Goal: Information Seeking & Learning: Learn about a topic

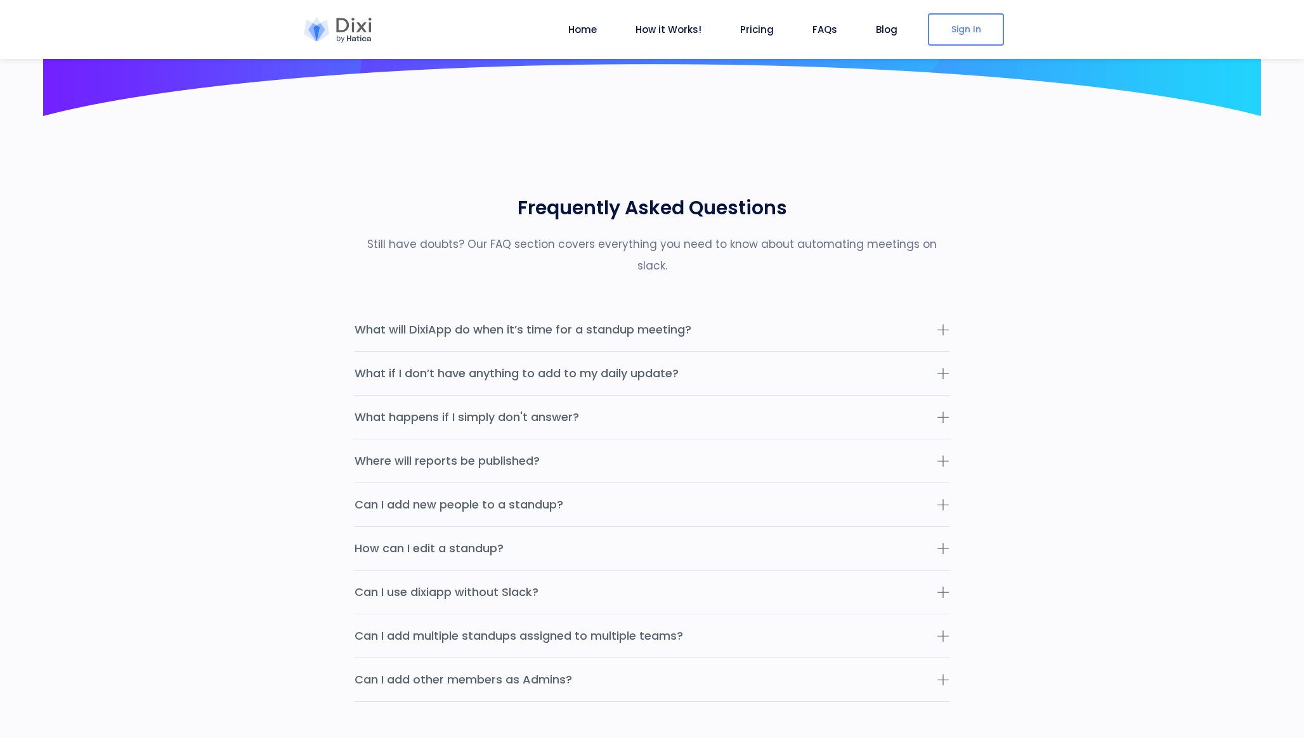
scroll to position [3880, 0]
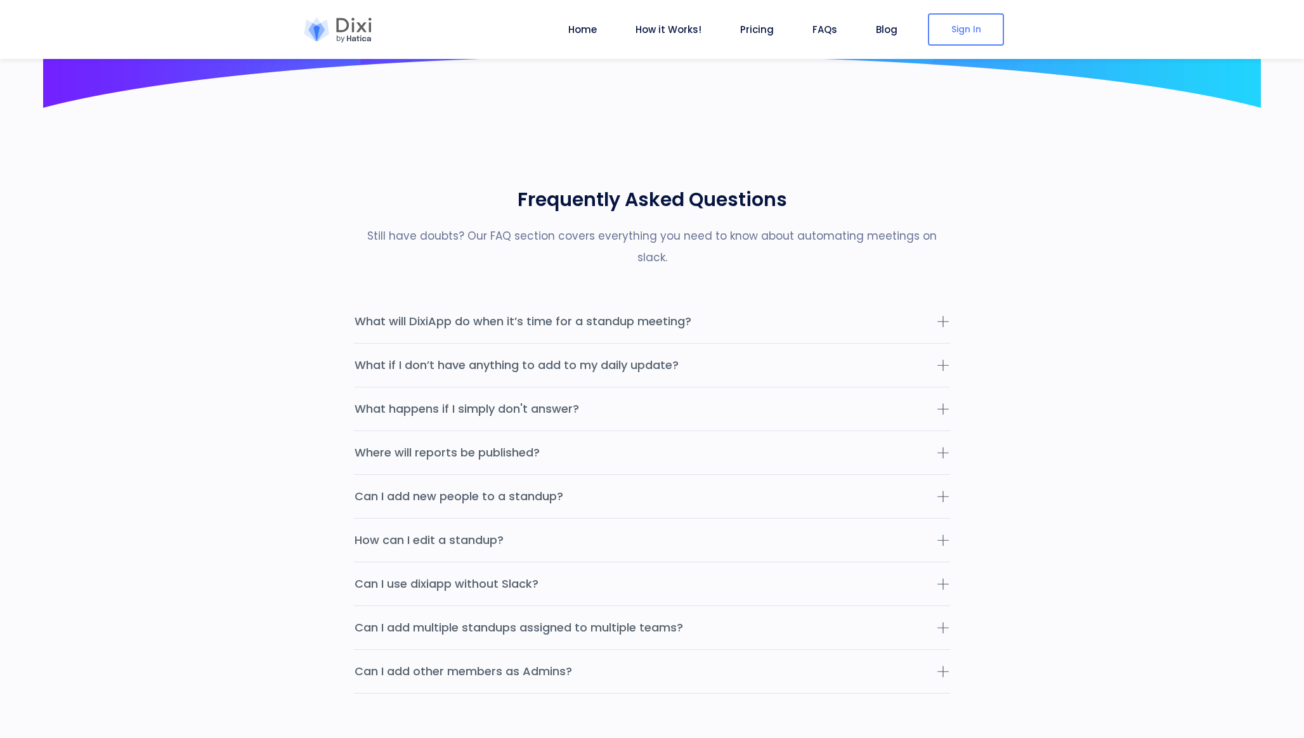
click at [306, 284] on section "Frequently Asked Questions Still have doubts? Our FAQ section covers everything…" at bounding box center [652, 439] width 1304 height 662
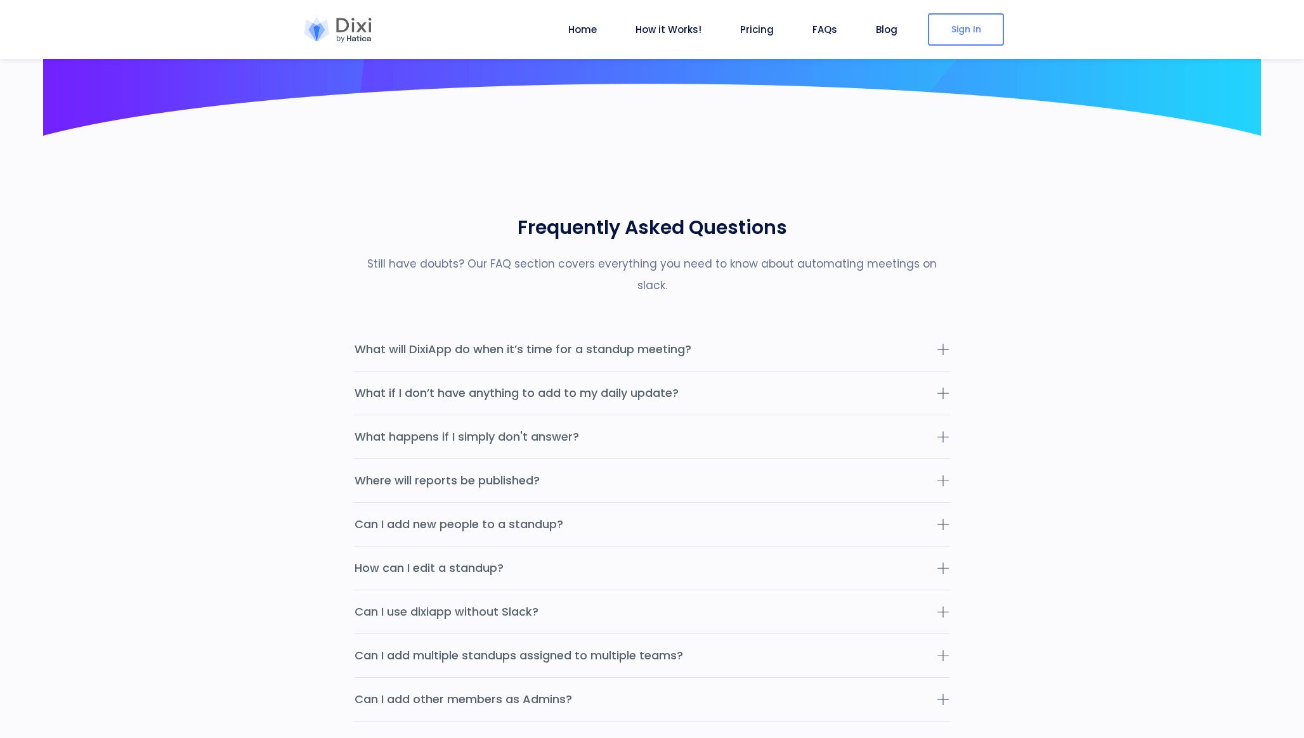
scroll to position [3828, 0]
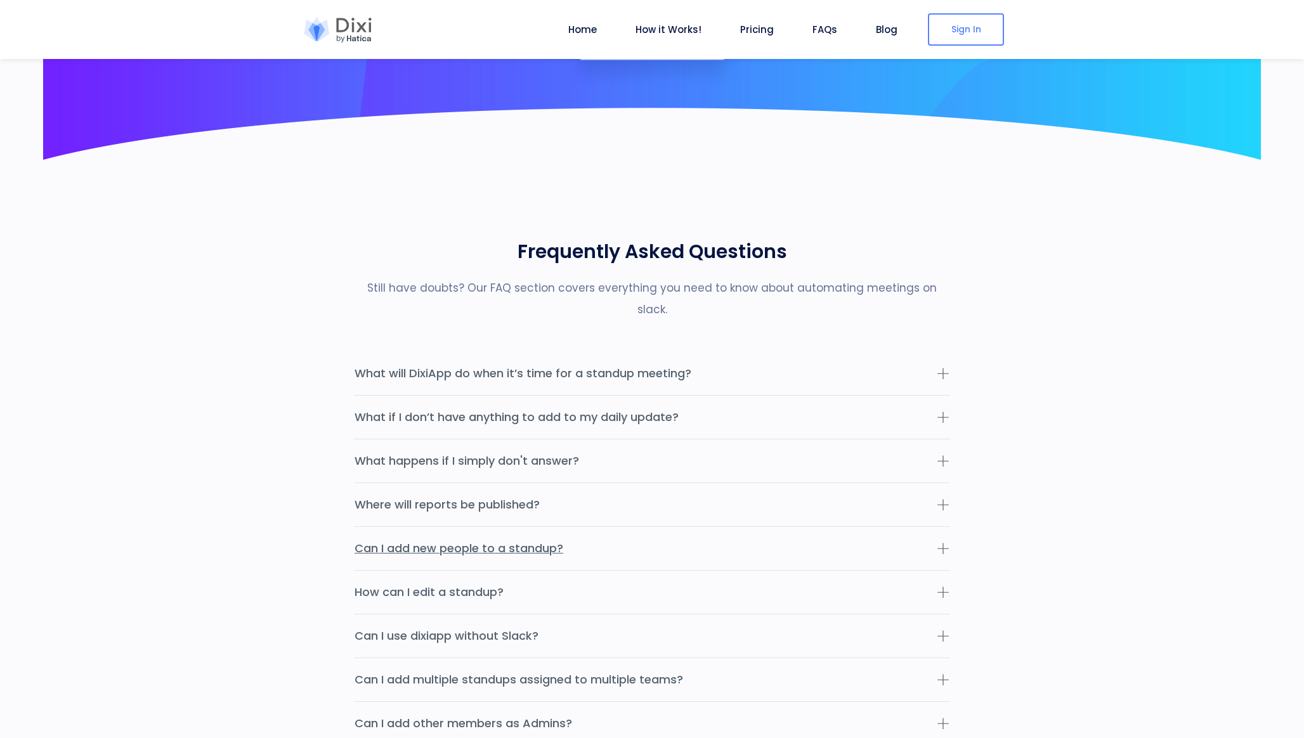
click at [456, 527] on button "Can I add new people to a standup?" at bounding box center [652, 548] width 596 height 43
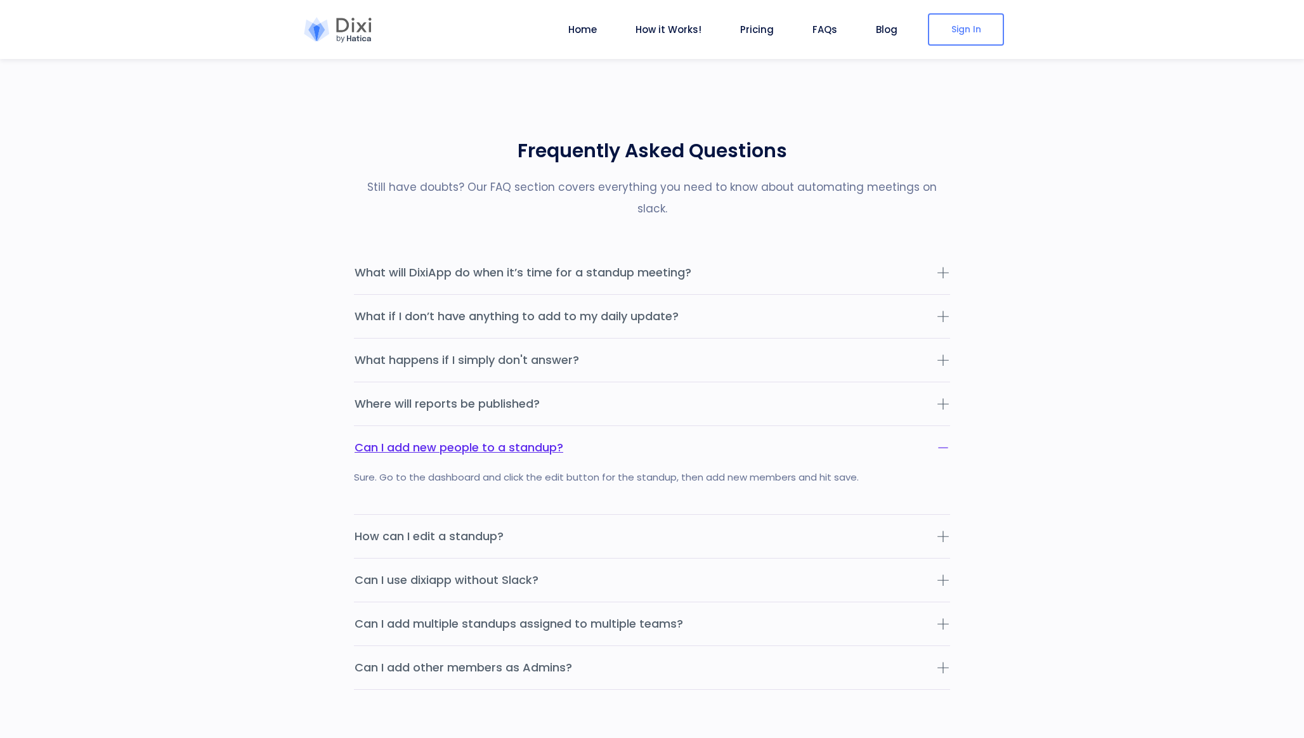
scroll to position [3930, 0]
click at [605, 342] on button "What happens if I simply don't answer?" at bounding box center [652, 359] width 596 height 43
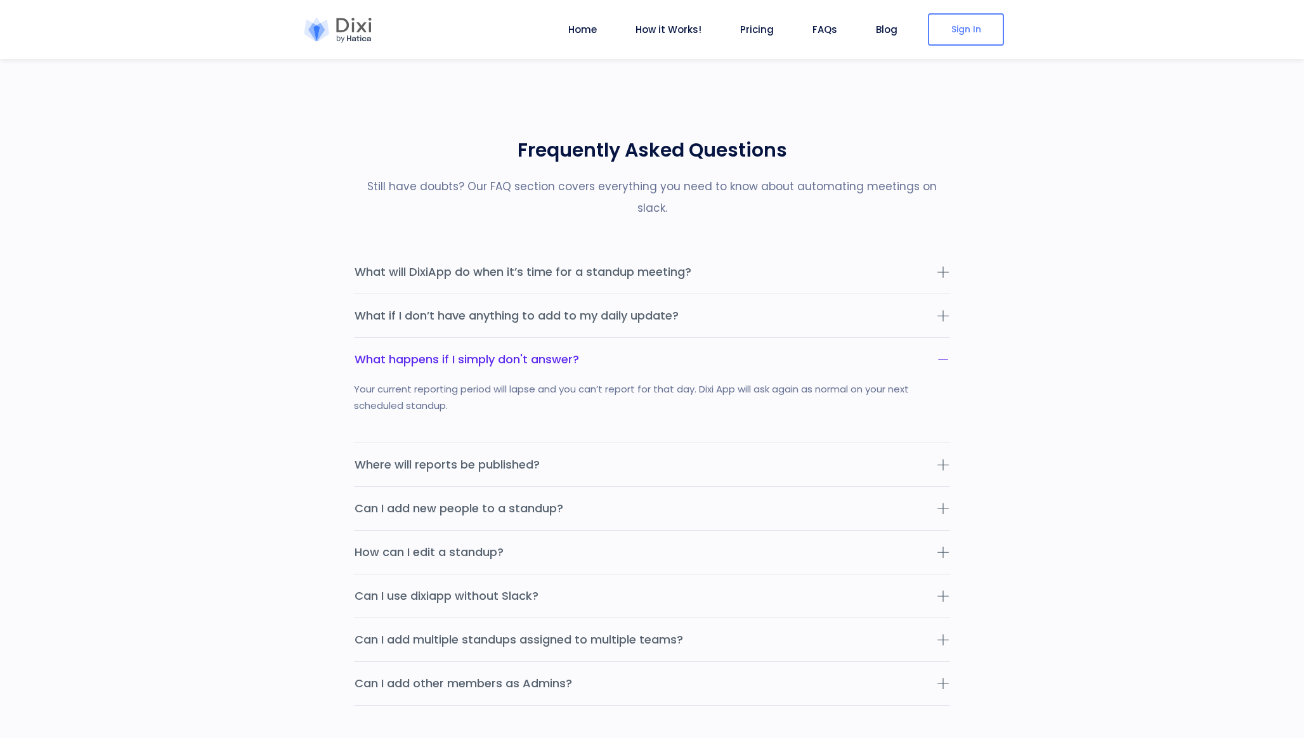
click at [304, 372] on section "Frequently Asked Questions Still have doubts? Our FAQ section covers everything…" at bounding box center [652, 419] width 1304 height 723
click at [708, 305] on button "What if I don’t have anything to add to my daily update?" at bounding box center [652, 315] width 596 height 43
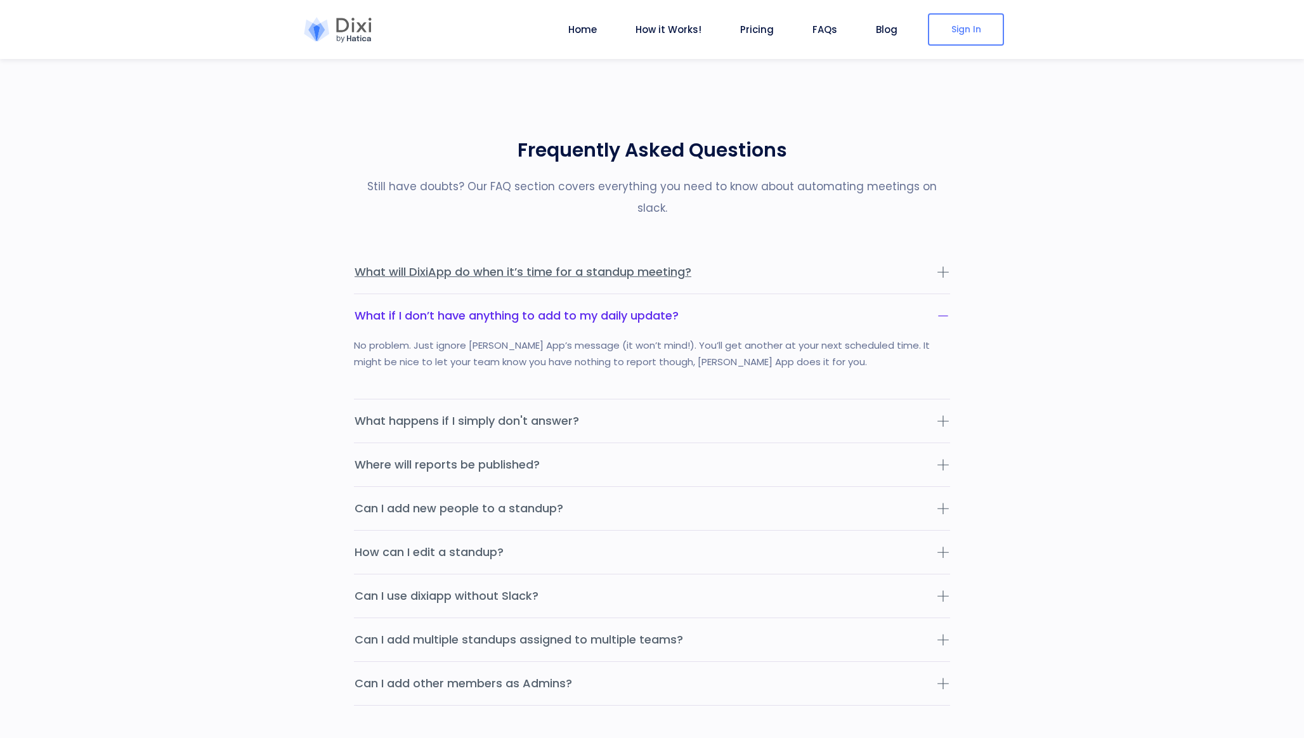
click at [725, 256] on button "What will DixiApp do when it’s time for a standup meeting?" at bounding box center [652, 271] width 596 height 43
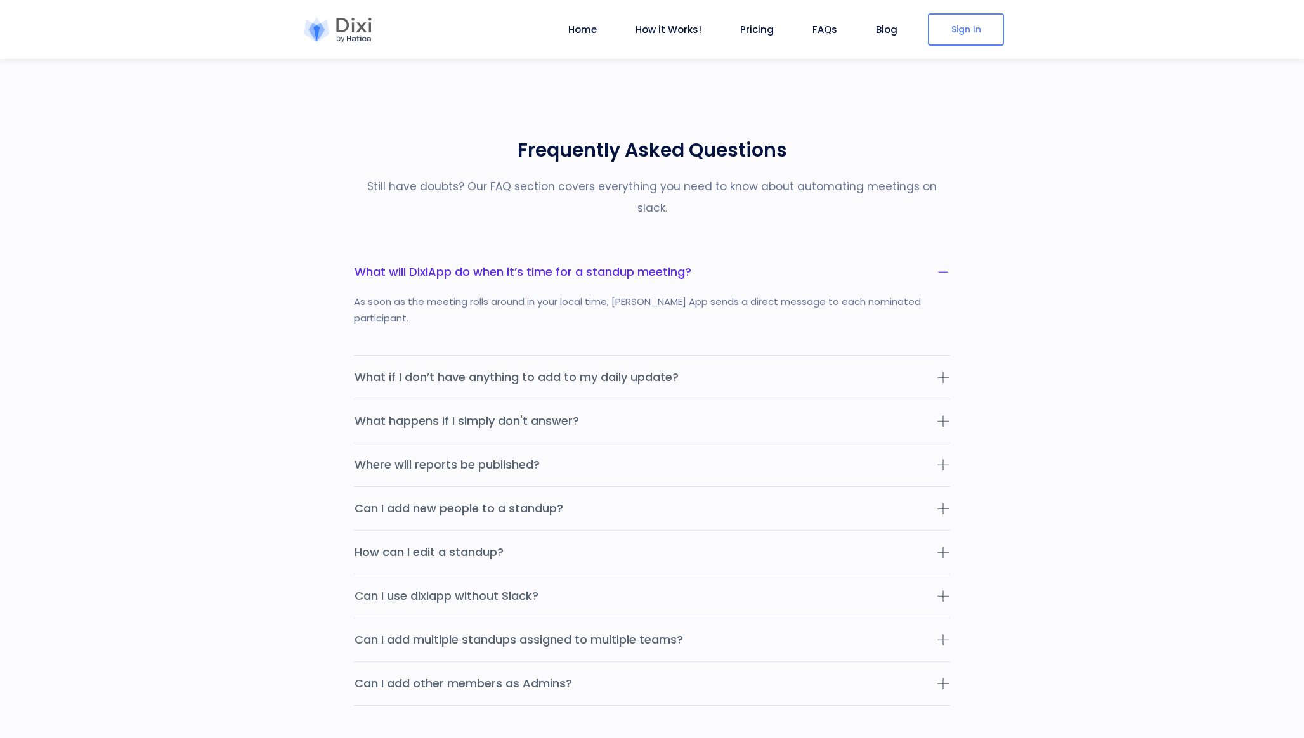
click at [287, 328] on section "Frequently Asked Questions Still have doubts? Our FAQ section covers everything…" at bounding box center [652, 419] width 1304 height 723
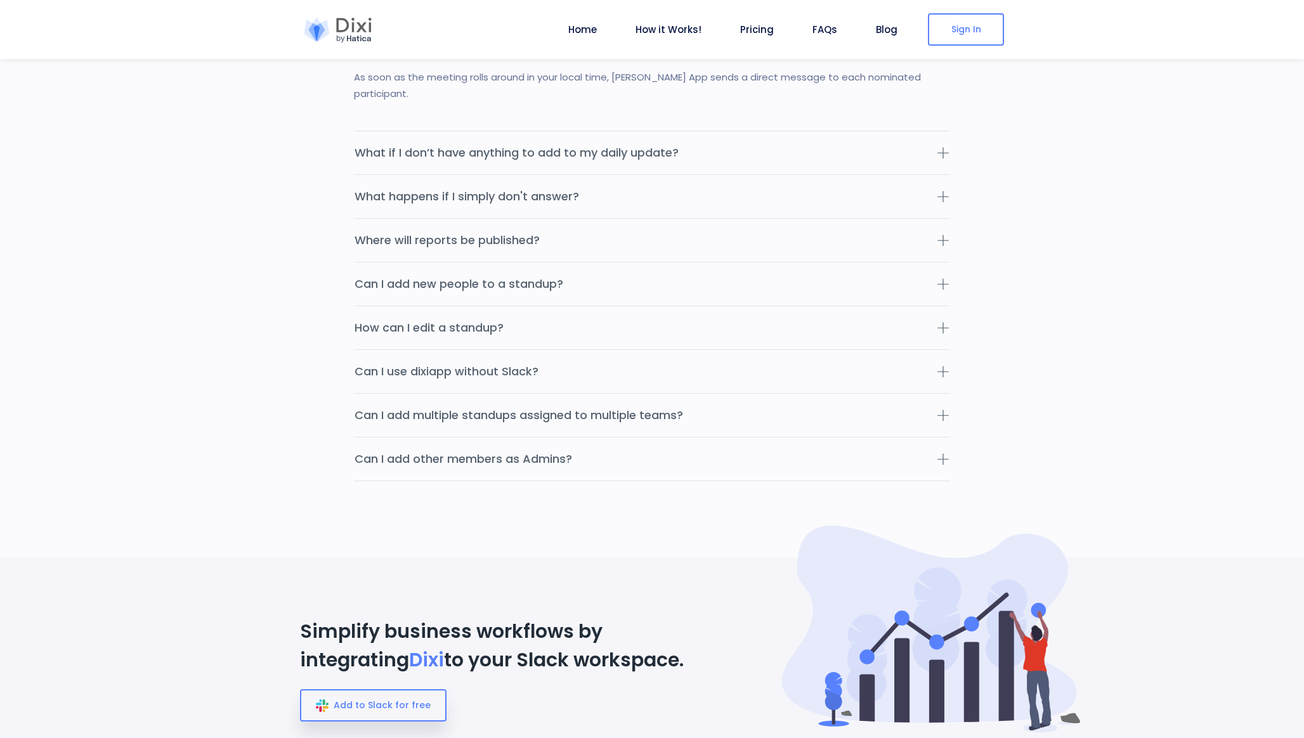
scroll to position [4174, 0]
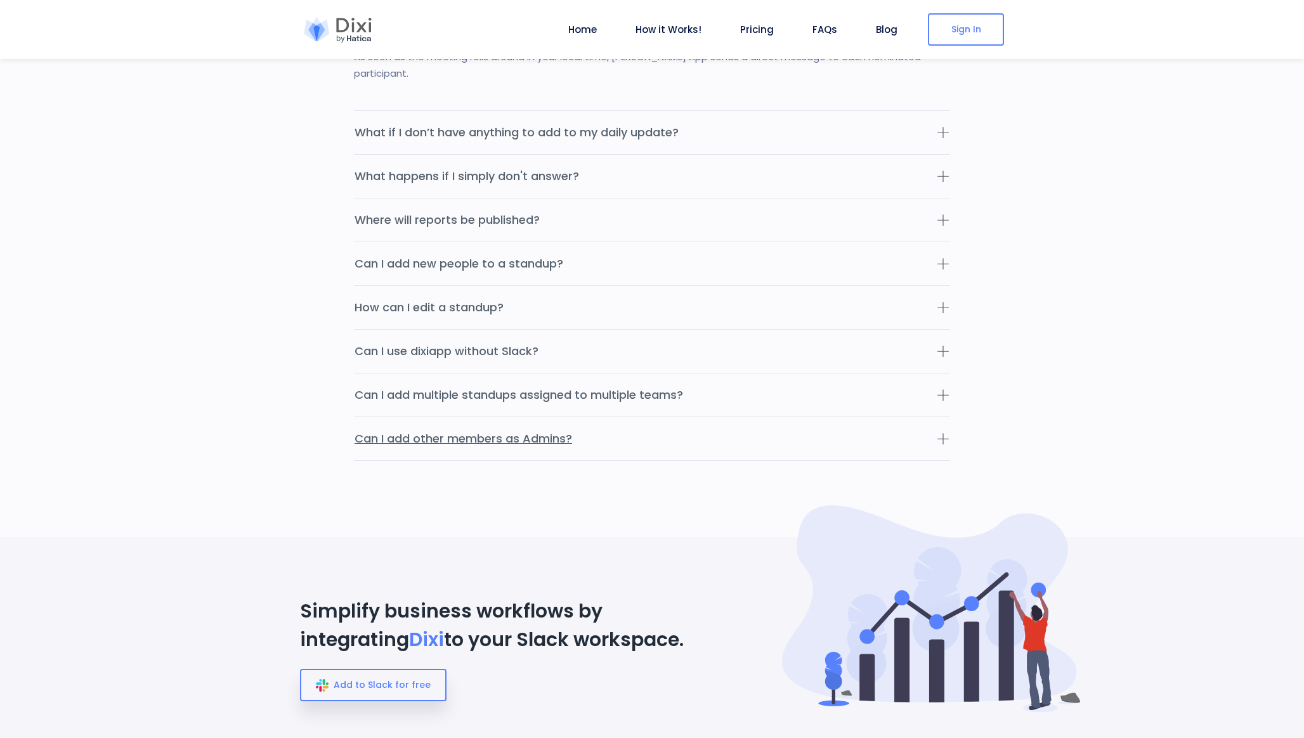
click at [594, 417] on button "Can I add other members as Admins?" at bounding box center [652, 438] width 596 height 43
